Goal: Feedback & Contribution: Submit feedback/report problem

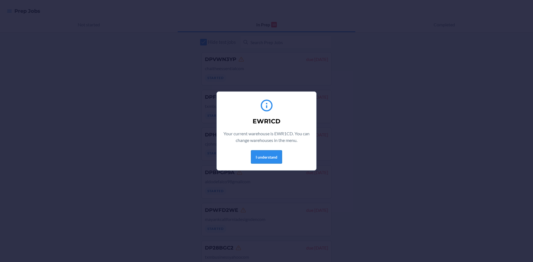
click at [265, 153] on button "I understand" at bounding box center [266, 156] width 31 height 13
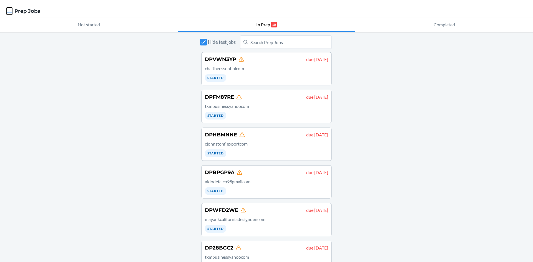
click at [8, 12] on icon "button" at bounding box center [10, 11] width 6 height 6
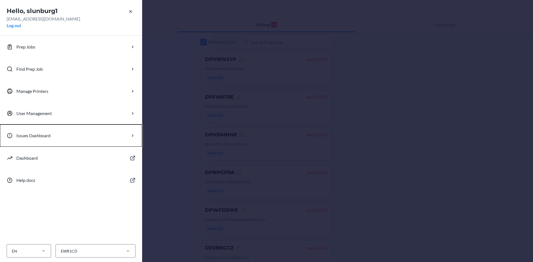
click at [48, 135] on p "Issues Dashboard" at bounding box center [33, 135] width 34 height 7
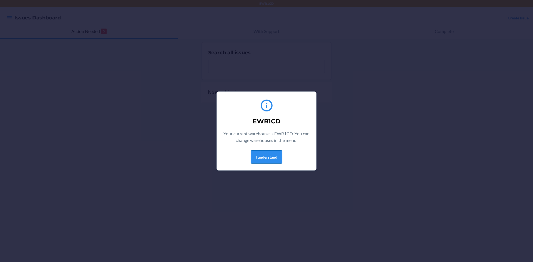
click at [275, 158] on button "I understand" at bounding box center [266, 156] width 31 height 13
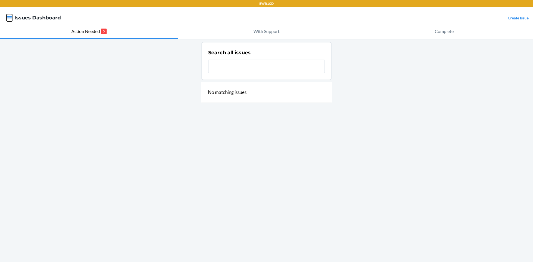
click at [9, 19] on icon "button" at bounding box center [9, 17] width 5 height 3
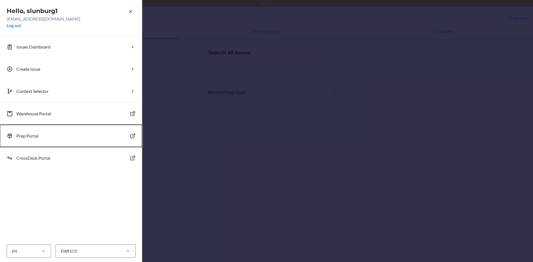
click at [24, 137] on p "Prep Portal" at bounding box center [27, 136] width 22 height 7
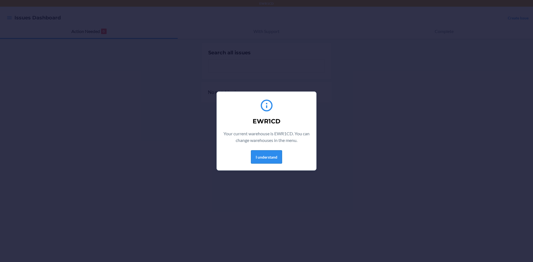
click at [276, 162] on button "I understand" at bounding box center [266, 156] width 31 height 13
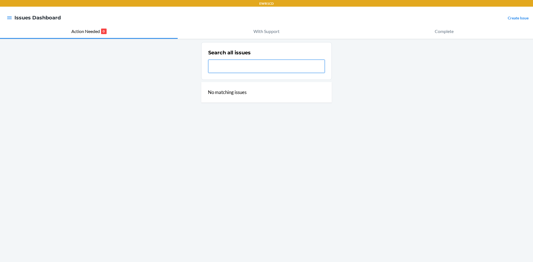
click at [219, 65] on input "text" at bounding box center [266, 66] width 117 height 13
click at [228, 67] on input "text" at bounding box center [266, 66] width 117 height 13
click at [518, 20] on link "Create Issue" at bounding box center [518, 18] width 21 height 5
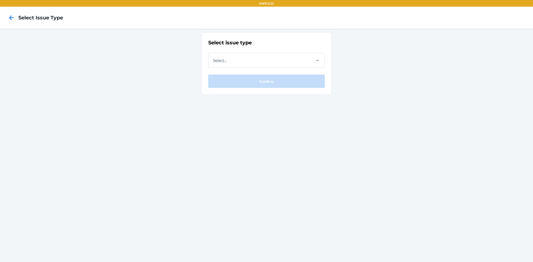
click at [519, 17] on nav "Select Issue Type" at bounding box center [266, 18] width 533 height 22
click at [260, 60] on div "Select..." at bounding box center [259, 60] width 102 height 14
click at [213, 60] on input "Select..." at bounding box center [213, 60] width 1 height 7
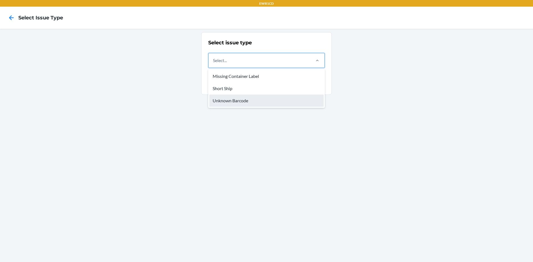
click at [232, 100] on div "Unknown Barcode" at bounding box center [266, 101] width 114 height 12
click at [213, 64] on input "option Unknown Barcode focused, 3 of 3. 3 results available. Use Up and Down to…" at bounding box center [213, 60] width 1 height 7
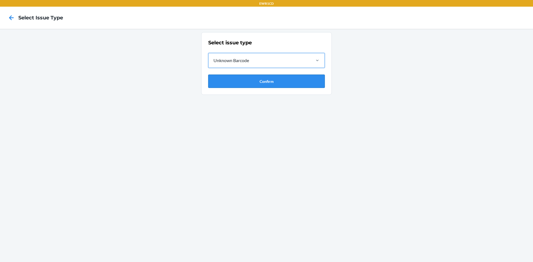
click at [231, 81] on button "Confirm" at bounding box center [266, 81] width 117 height 13
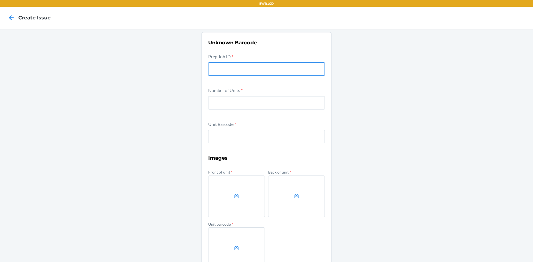
click at [222, 70] on input "text" at bounding box center [266, 68] width 117 height 13
drag, startPoint x: 221, startPoint y: 70, endPoint x: 65, endPoint y: 77, distance: 157.0
click at [65, 77] on div "Unknown Barcode Prep Job ID * 9898917 Number of Units * Unit Barcode * Images F…" at bounding box center [266, 164] width 533 height 271
type input "DP4LVFW9"
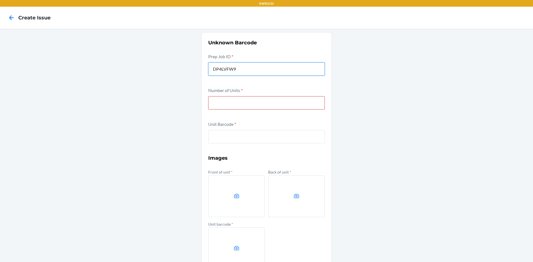
click at [228, 104] on input "number" at bounding box center [266, 102] width 117 height 13
type input "4"
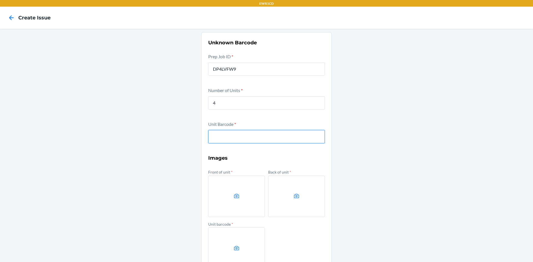
click at [227, 137] on input "text" at bounding box center [266, 136] width 117 height 13
type input "840307184573"
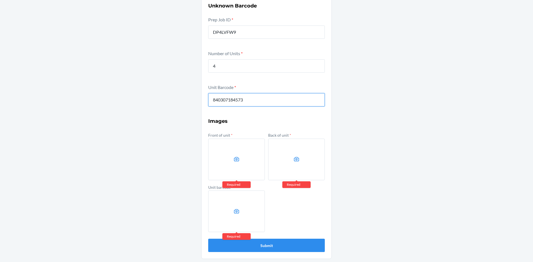
scroll to position [37, 0]
click at [241, 160] on label at bounding box center [236, 159] width 57 height 42
click at [0, 0] on input "file" at bounding box center [0, 0] width 0 height 0
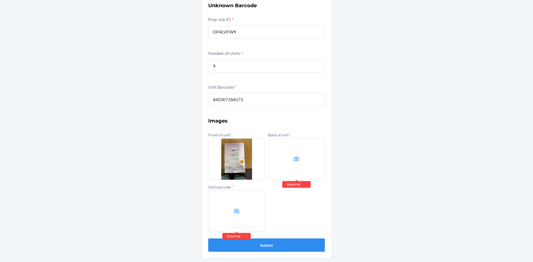
click at [303, 164] on label at bounding box center [296, 159] width 57 height 42
click at [0, 0] on input "file" at bounding box center [0, 0] width 0 height 0
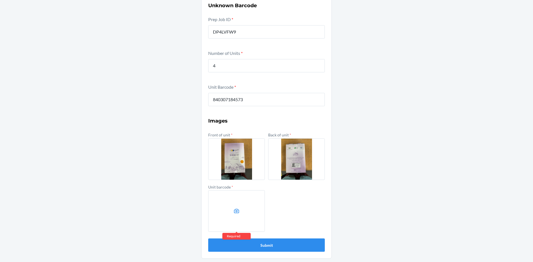
click at [251, 196] on label at bounding box center [236, 211] width 57 height 42
click at [0, 0] on input "file" at bounding box center [0, 0] width 0 height 0
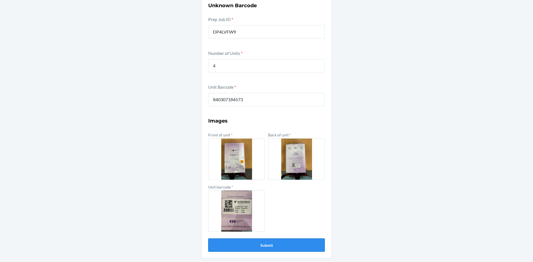
click at [262, 244] on button "Submit" at bounding box center [266, 245] width 117 height 13
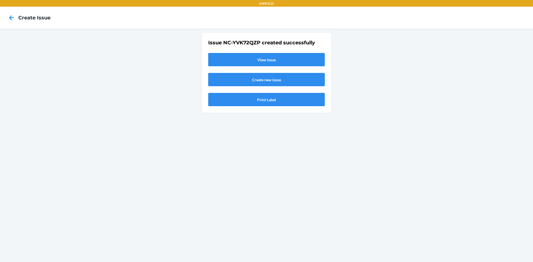
scroll to position [0, 0]
click at [269, 78] on link "Create new issue" at bounding box center [266, 79] width 117 height 13
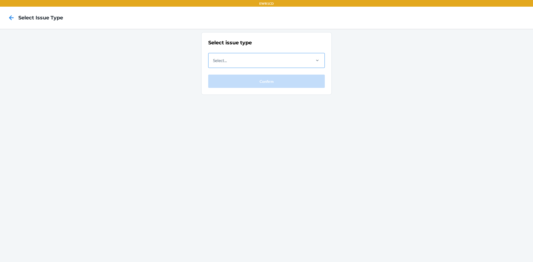
click at [259, 58] on div "Select..." at bounding box center [259, 60] width 102 height 14
click at [213, 58] on input "Select..." at bounding box center [213, 60] width 1 height 7
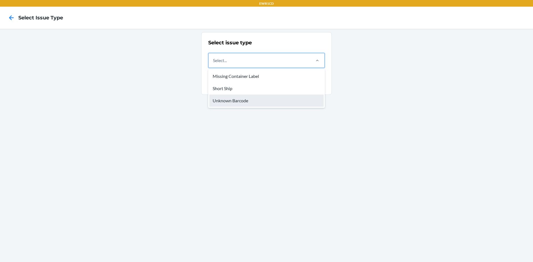
click at [240, 100] on div "Unknown Barcode" at bounding box center [266, 101] width 114 height 12
click at [213, 64] on input "option Unknown Barcode focused, 3 of 3. 3 results available. Use Up and Down to…" at bounding box center [213, 60] width 1 height 7
click at [245, 62] on div "Unknown Barcode" at bounding box center [231, 60] width 36 height 7
click at [213, 62] on input "option Unknown Barcode, selected. option Unknown Barcode focused, 3 of 3. 3 res…" at bounding box center [213, 60] width 1 height 7
click at [242, 96] on div "Unknown Barcode" at bounding box center [266, 101] width 114 height 12
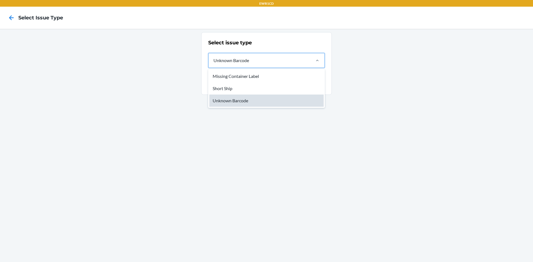
click at [213, 64] on input "option Unknown Barcode, selected. option Unknown Barcode focused, 3 of 3. 3 res…" at bounding box center [213, 60] width 1 height 7
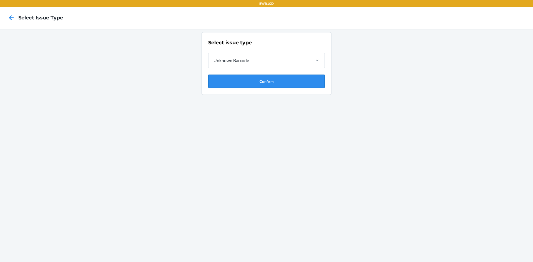
click at [249, 85] on button "Confirm" at bounding box center [266, 81] width 117 height 13
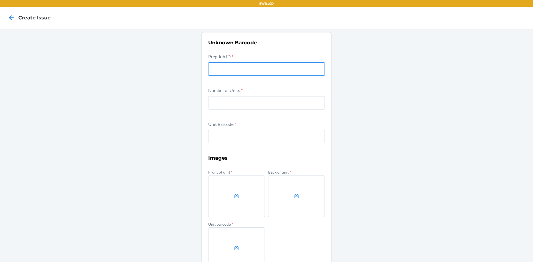
click at [248, 74] on input "text" at bounding box center [266, 68] width 117 height 13
paste input "DPHW3G8J"
type input "DPHW3G8J"
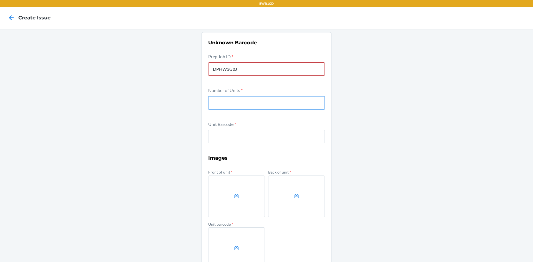
click at [222, 104] on input "number" at bounding box center [266, 102] width 117 height 13
type input "2"
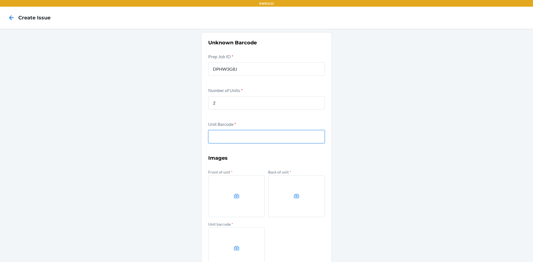
click at [247, 139] on input "text" at bounding box center [266, 136] width 117 height 13
click at [268, 138] on input "text" at bounding box center [266, 136] width 117 height 13
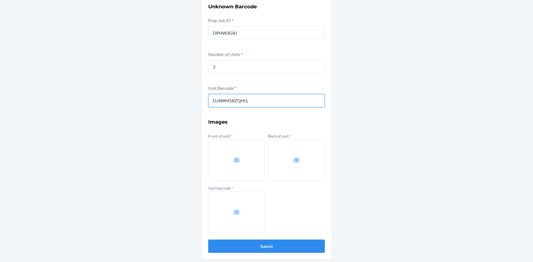
scroll to position [37, 0]
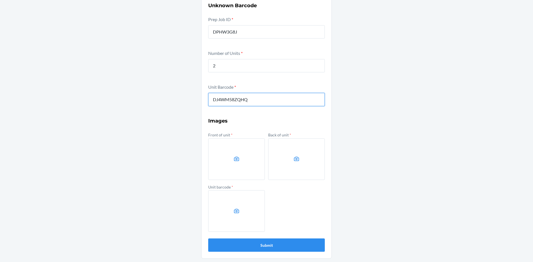
type input "DJ4WM58ZQHQ"
click at [230, 202] on label at bounding box center [236, 211] width 57 height 42
click at [0, 0] on input "file" at bounding box center [0, 0] width 0 height 0
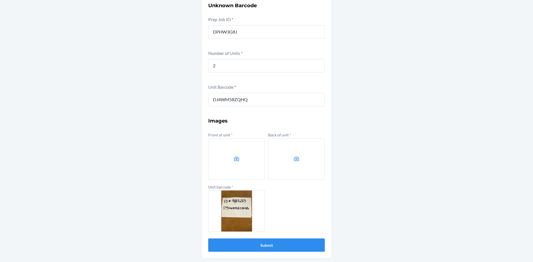
click at [285, 166] on label at bounding box center [296, 159] width 57 height 42
click at [0, 0] on input "file" at bounding box center [0, 0] width 0 height 0
click at [246, 162] on label at bounding box center [236, 159] width 57 height 42
click at [0, 0] on input "file" at bounding box center [0, 0] width 0 height 0
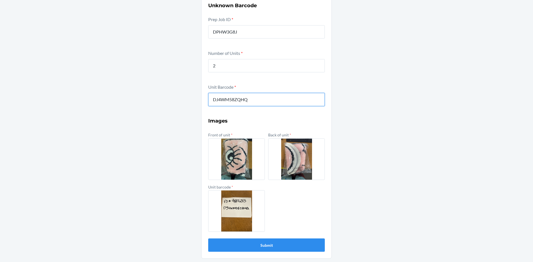
click at [230, 101] on input "DJ4WM58ZQHQ" at bounding box center [266, 99] width 117 height 13
click at [224, 209] on label at bounding box center [236, 211] width 57 height 42
click at [0, 0] on input "file" at bounding box center [0, 0] width 0 height 0
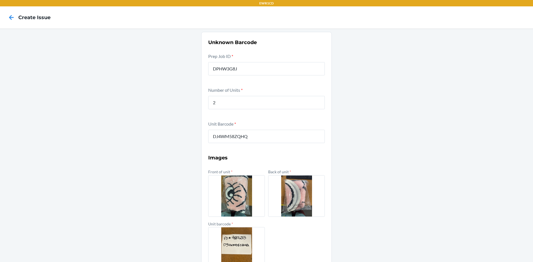
scroll to position [0, 0]
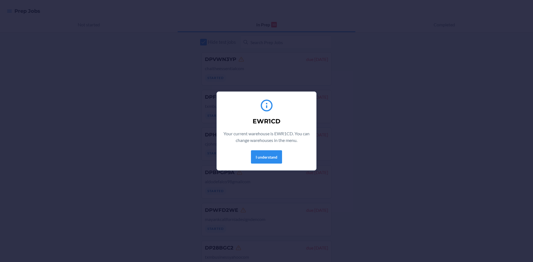
click at [284, 154] on div "I understand" at bounding box center [266, 156] width 86 height 13
click at [267, 157] on button "I understand" at bounding box center [266, 156] width 31 height 13
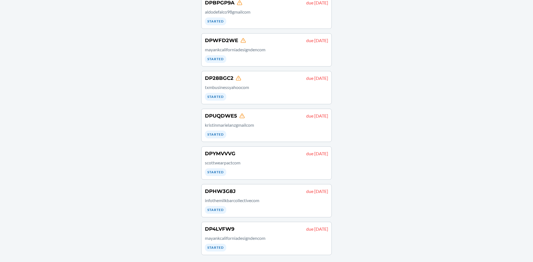
scroll to position [171, 0]
